Goal: Information Seeking & Learning: Stay updated

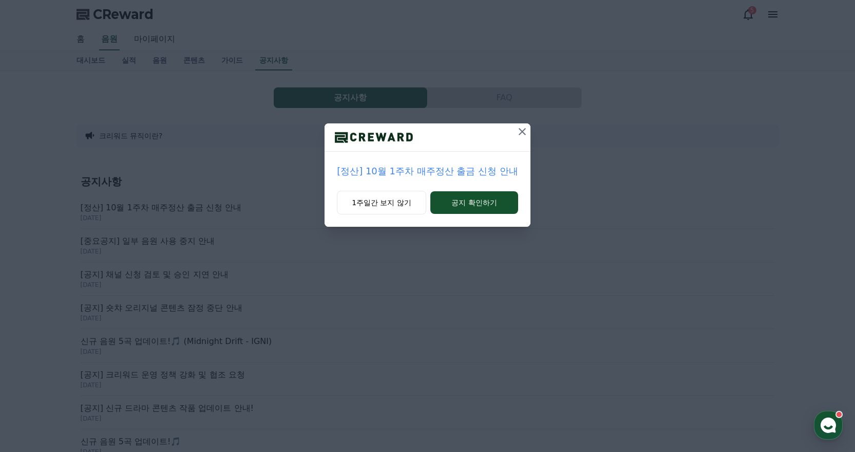
click at [465, 164] on p "[정산] 10월 1주차 매주정산 출금 신청 안내" at bounding box center [427, 171] width 181 height 14
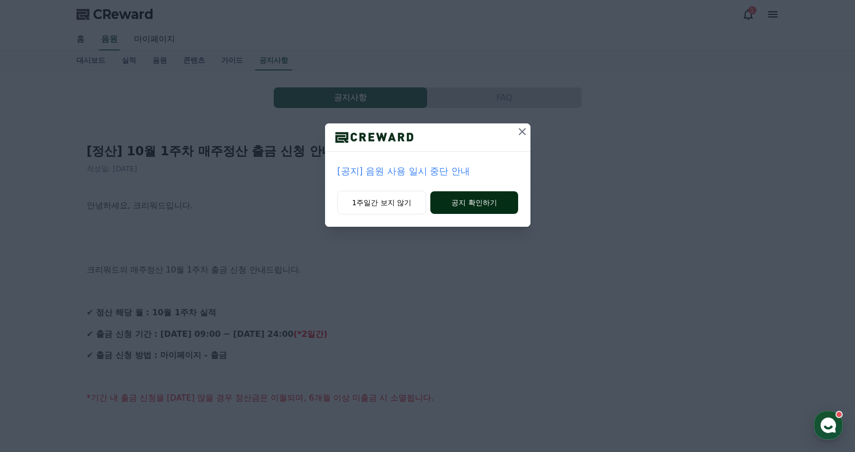
click at [471, 201] on button "공지 확인하기" at bounding box center [474, 202] width 87 height 23
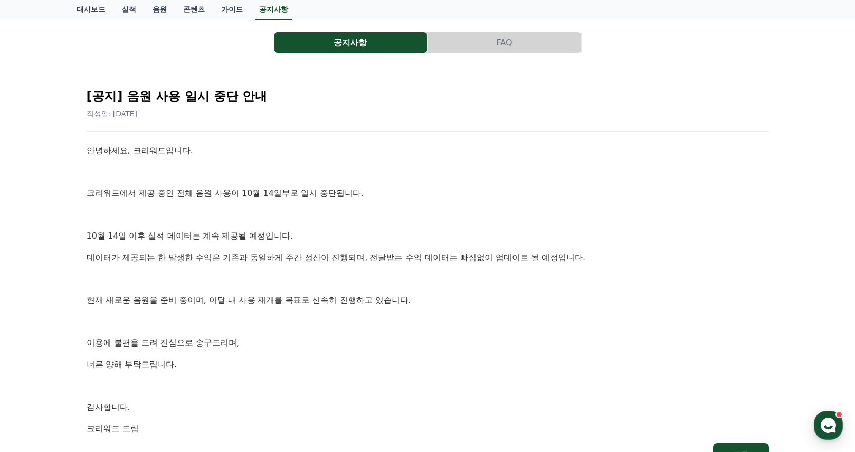
scroll to position [193, 0]
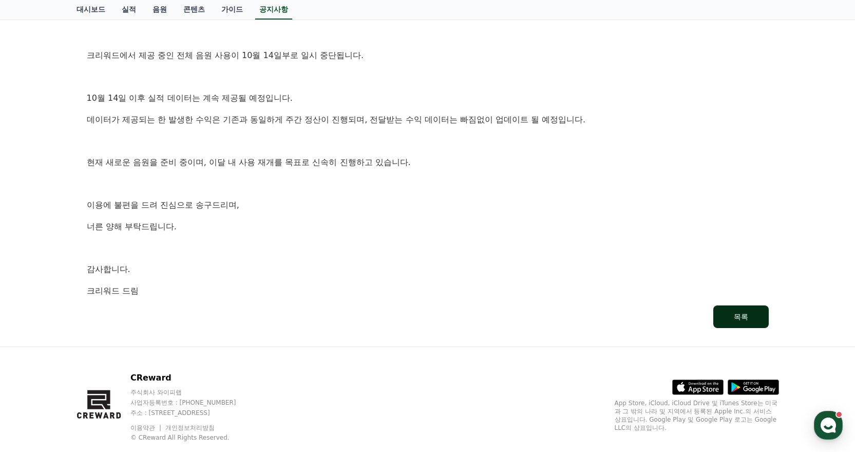
click at [752, 309] on button "목록" at bounding box center [741, 316] width 55 height 23
